Goal: Information Seeking & Learning: Learn about a topic

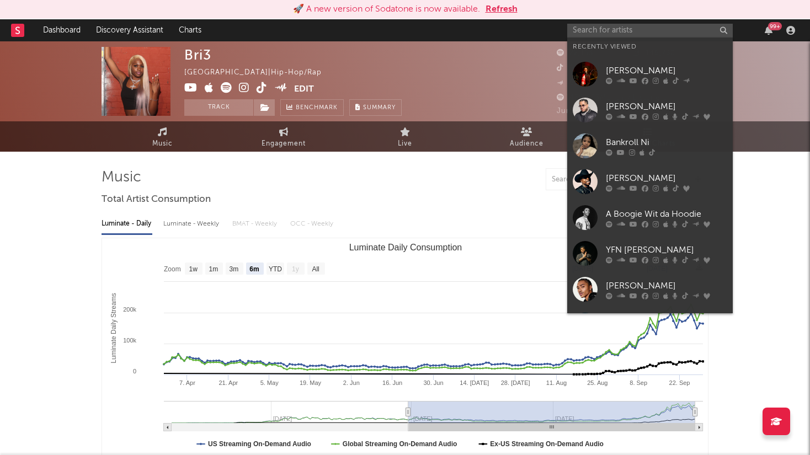
select select "6m"
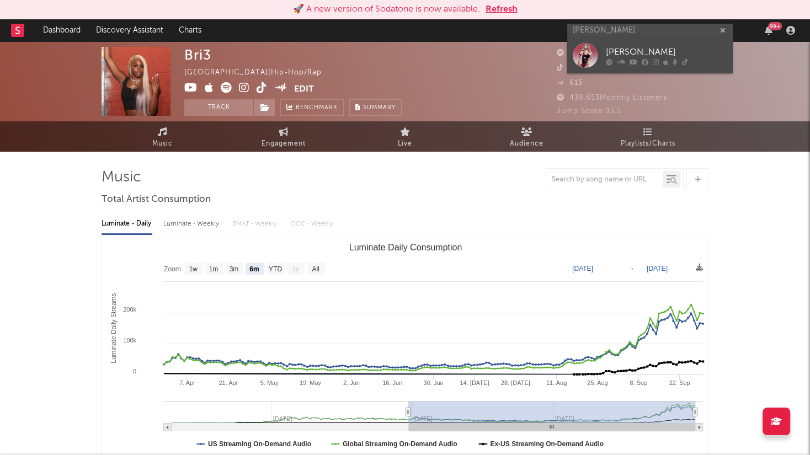
type input "[PERSON_NAME]"
click at [675, 49] on div "[PERSON_NAME]" at bounding box center [666, 52] width 121 height 13
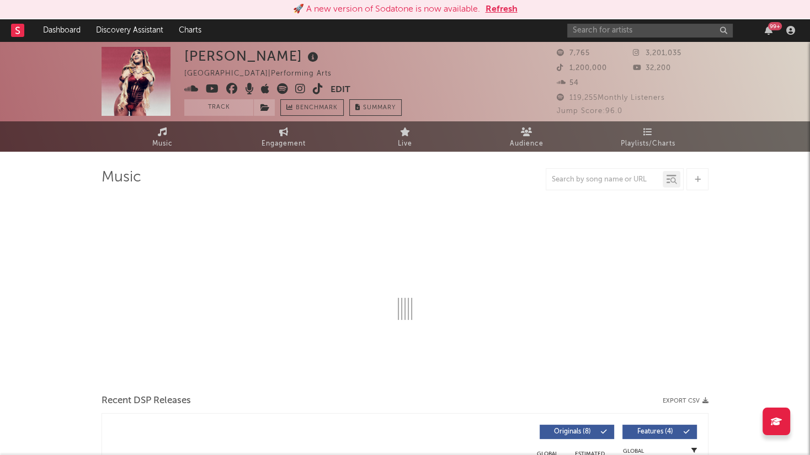
select select "1w"
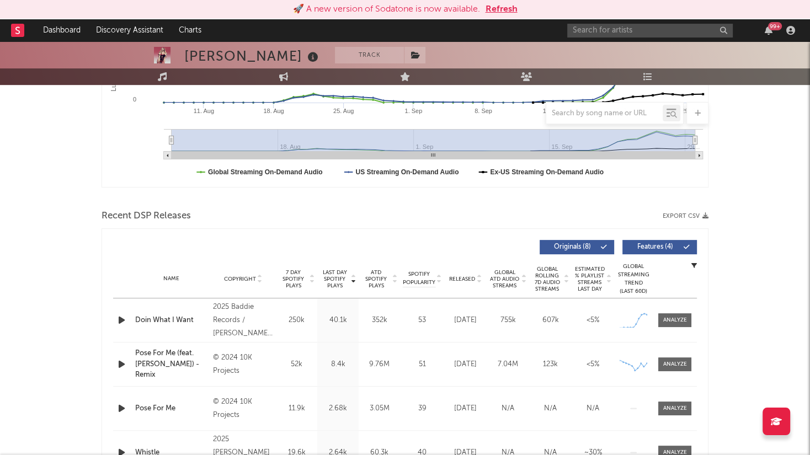
scroll to position [276, 0]
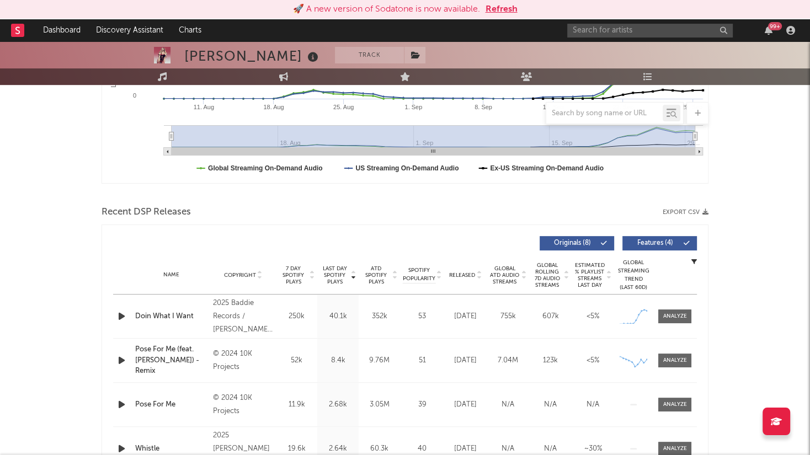
click at [123, 317] on icon "button" at bounding box center [122, 317] width 12 height 14
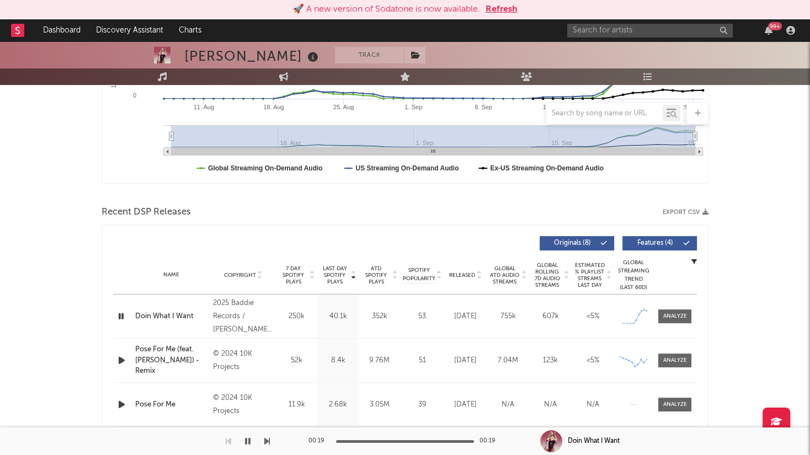
click at [123, 311] on icon "button" at bounding box center [121, 317] width 10 height 14
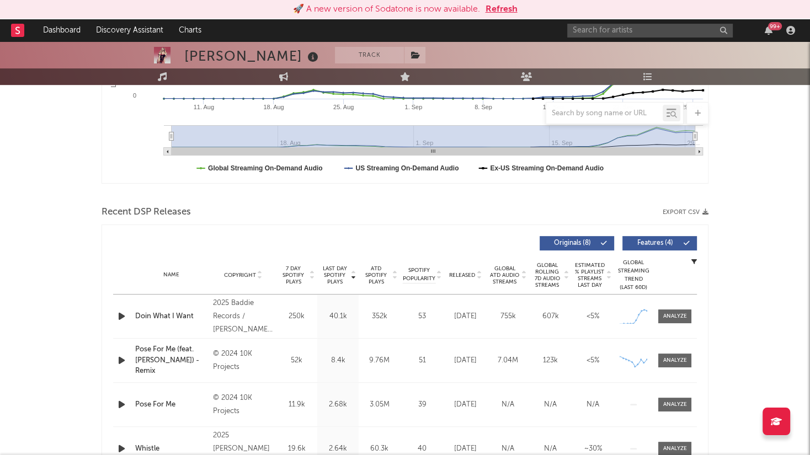
click at [123, 318] on icon "button" at bounding box center [122, 317] width 12 height 14
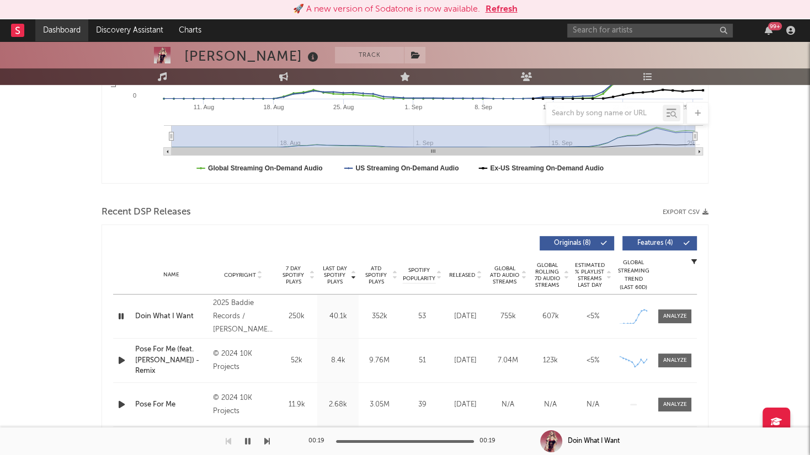
click at [55, 32] on link "Dashboard" at bounding box center [61, 30] width 53 height 22
